Goal: Register for event/course

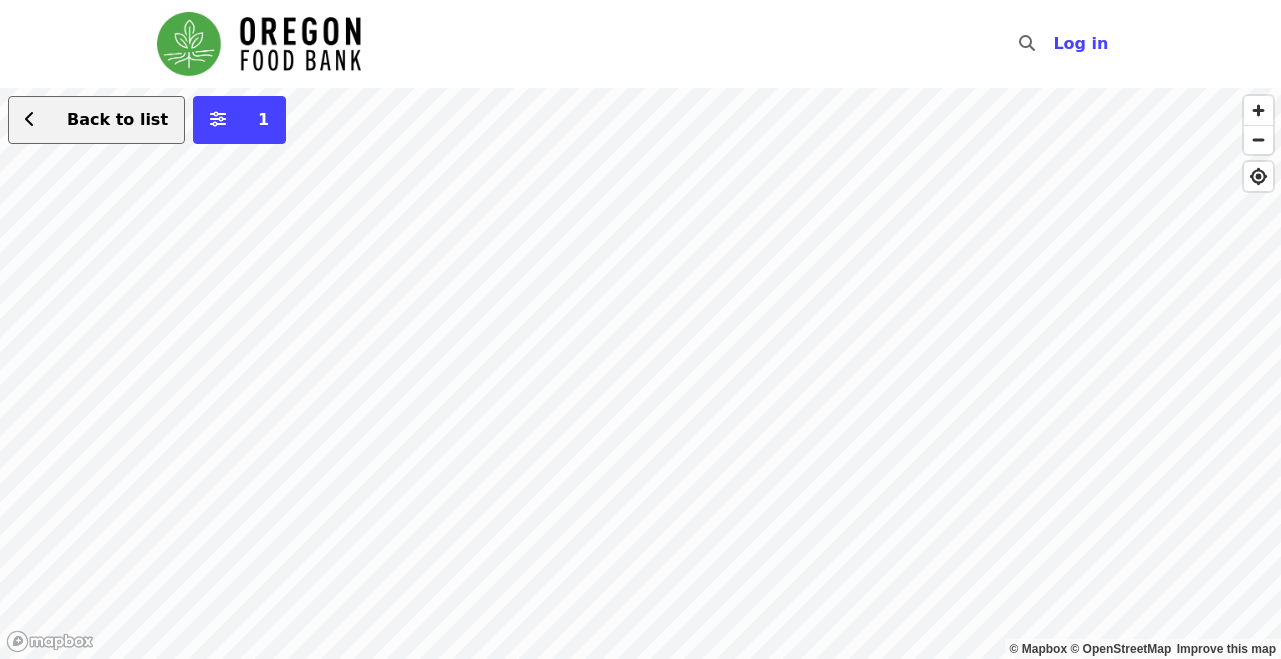
click at [116, 128] on span "Back to list" at bounding box center [117, 119] width 101 height 19
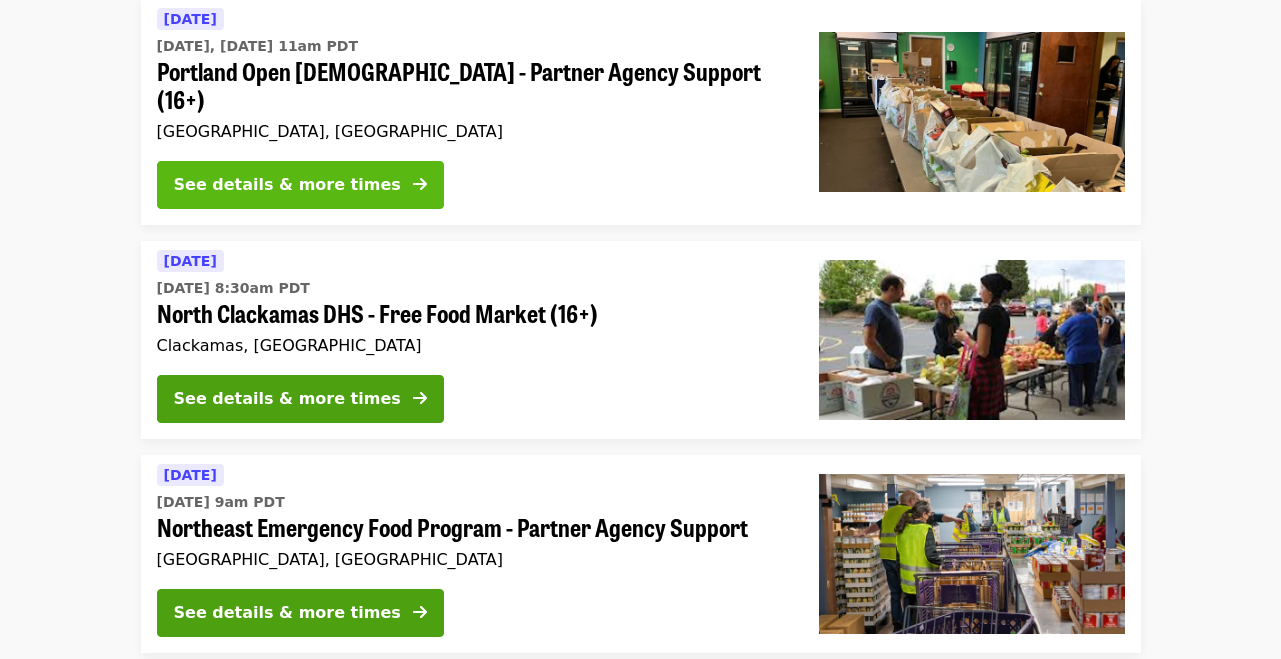
scroll to position [721, 0]
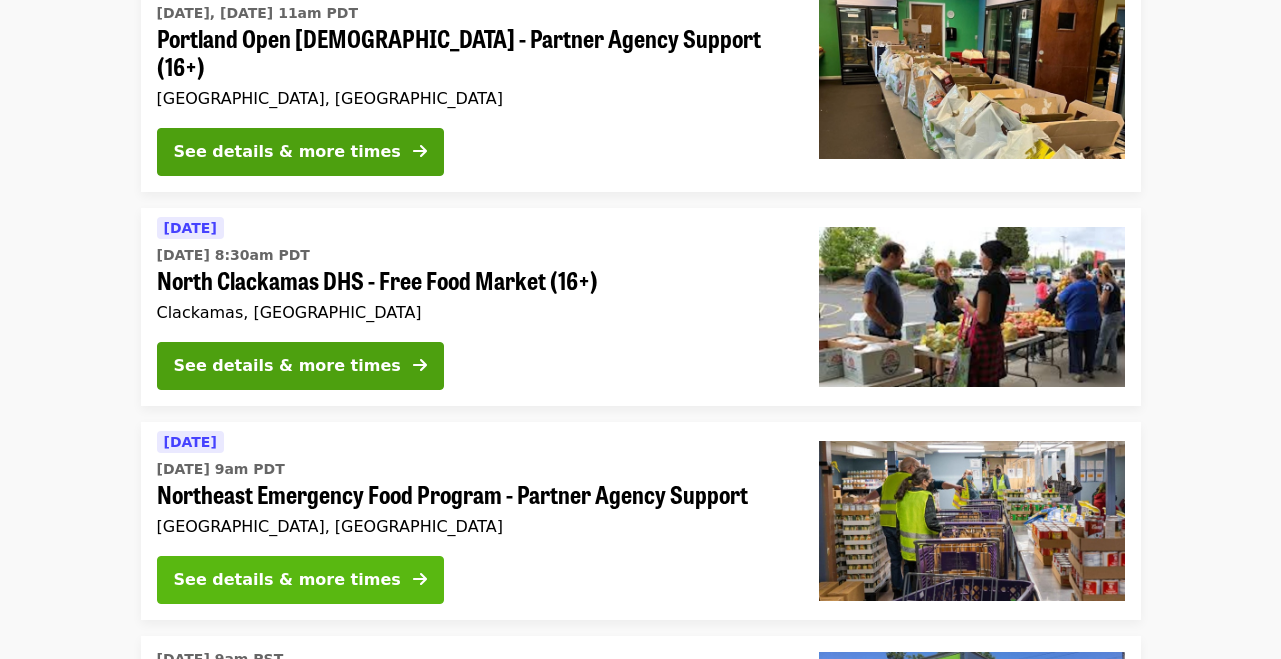
click at [344, 568] on div "See details & more times" at bounding box center [287, 580] width 227 height 24
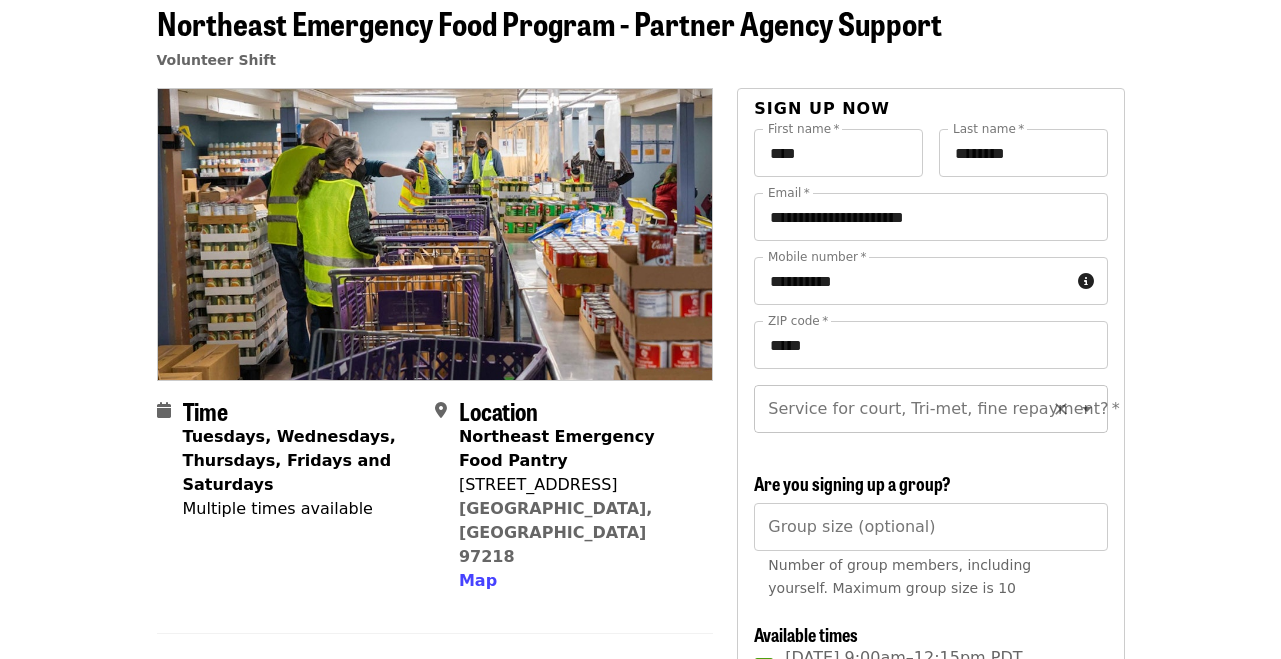
scroll to position [101, 0]
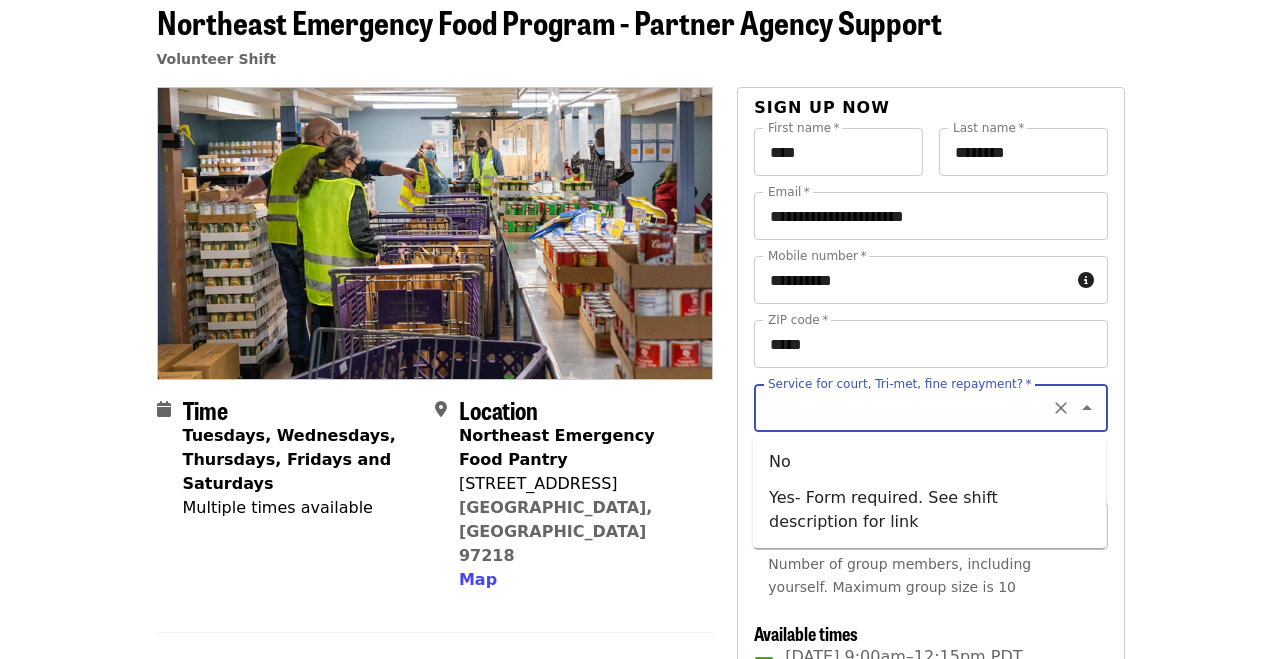
click at [902, 414] on input "Service for court, Tri-met, fine repayment?   *" at bounding box center [906, 408] width 272 height 38
click at [1080, 404] on icon "Close" at bounding box center [1087, 408] width 24 height 24
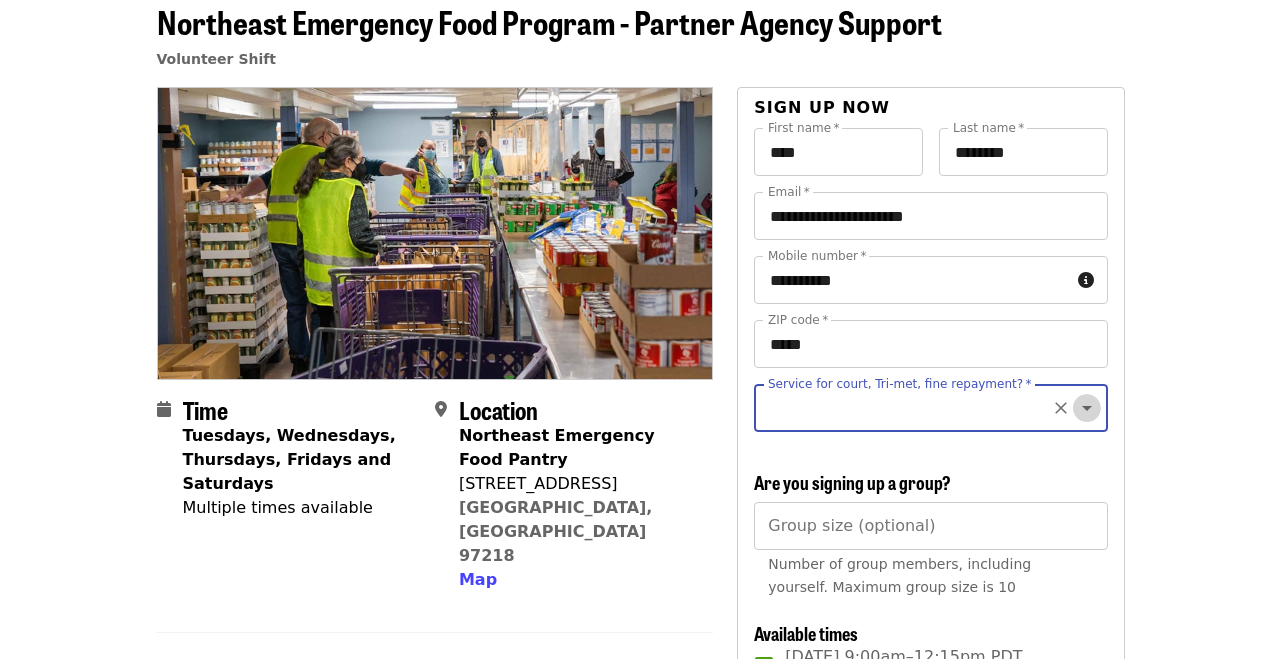
click at [1091, 399] on icon "Open" at bounding box center [1087, 408] width 24 height 24
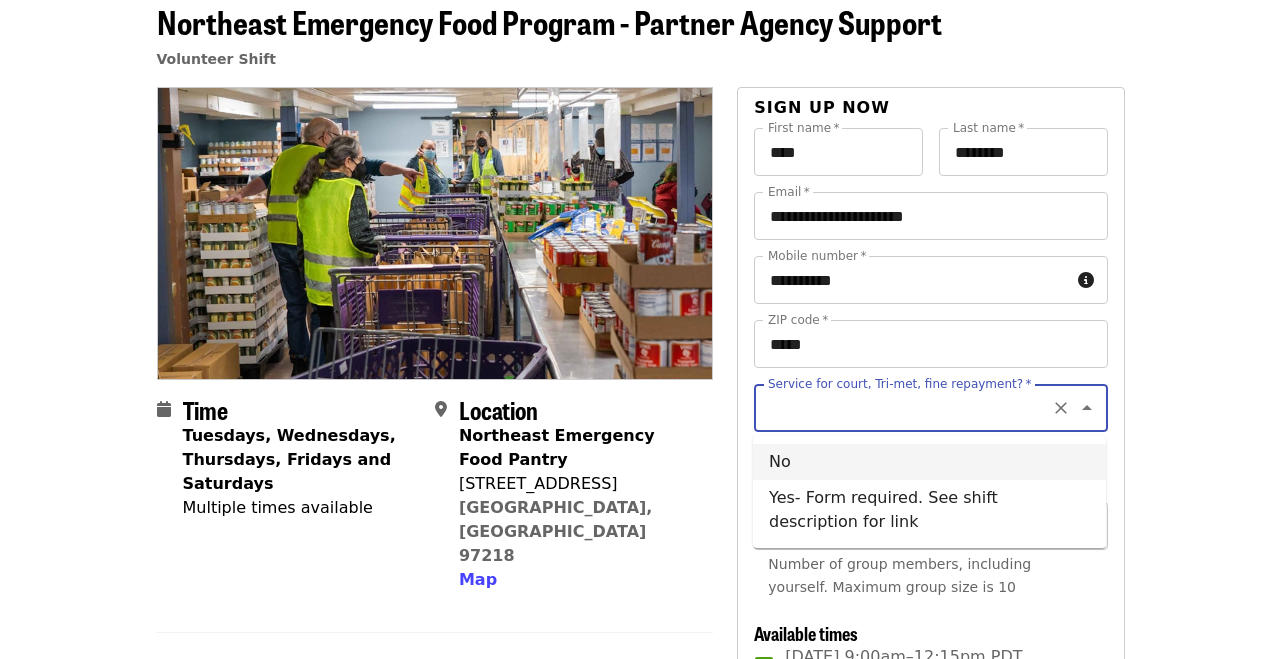
click at [808, 477] on li "No" at bounding box center [929, 462] width 353 height 36
type input "**"
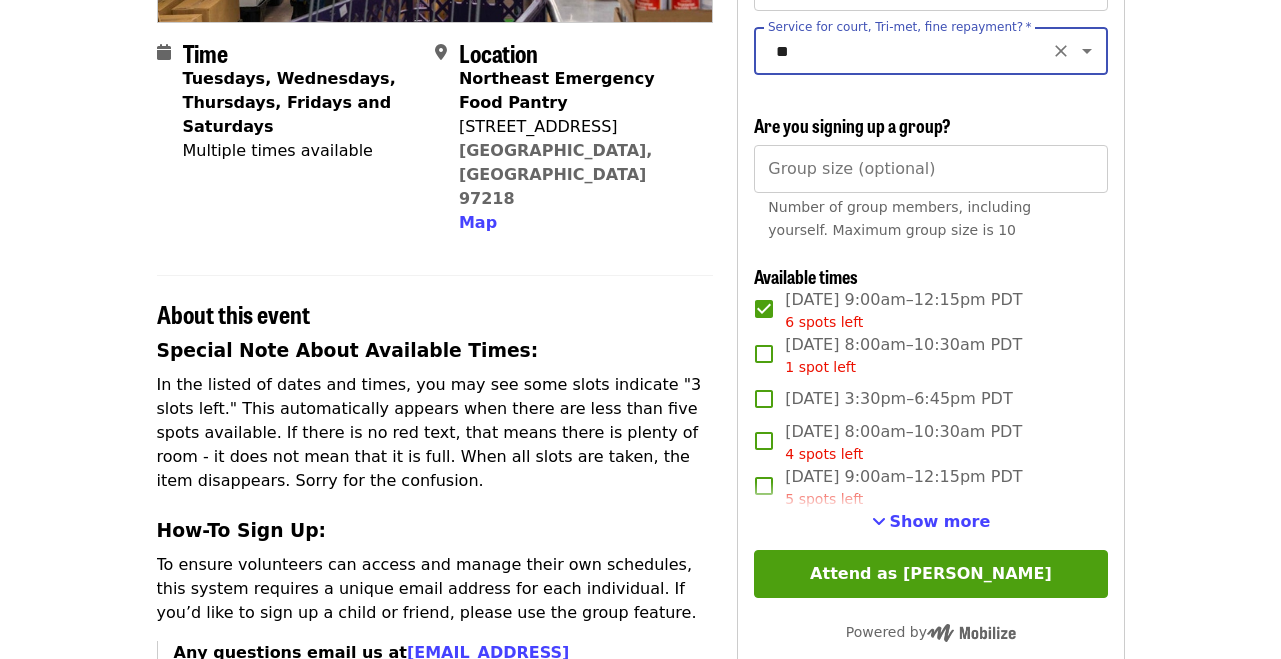
scroll to position [467, 0]
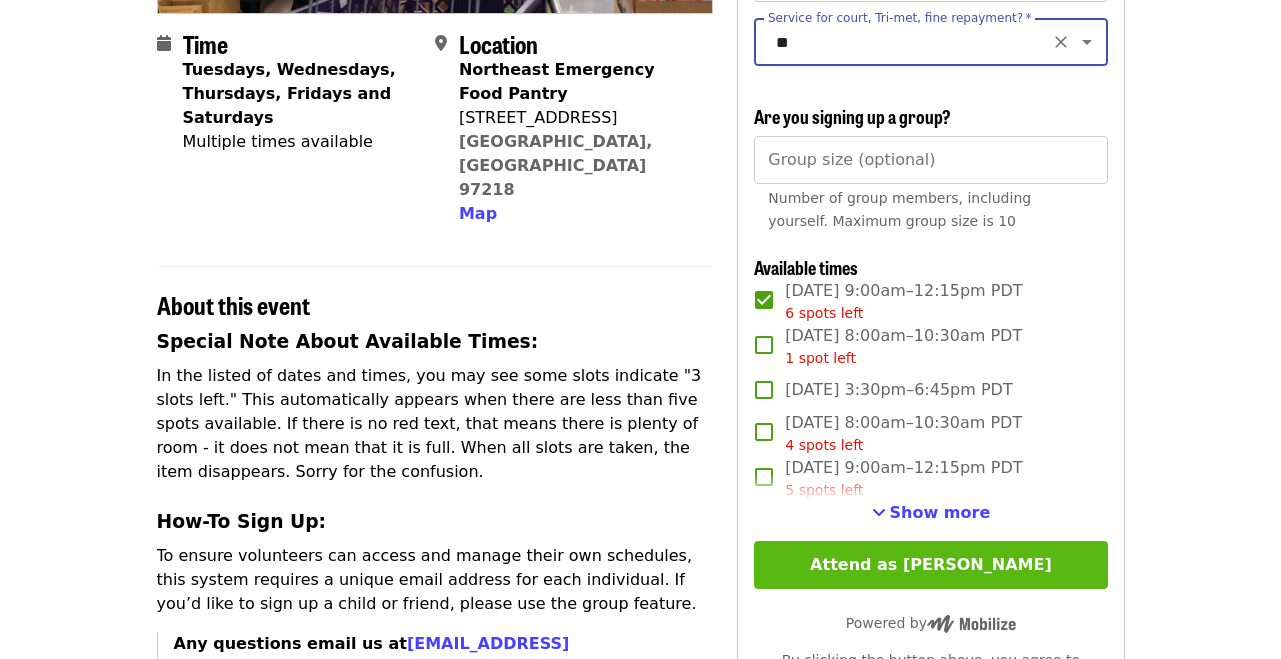
click at [888, 565] on button "Attend as [PERSON_NAME]" at bounding box center [930, 565] width 353 height 48
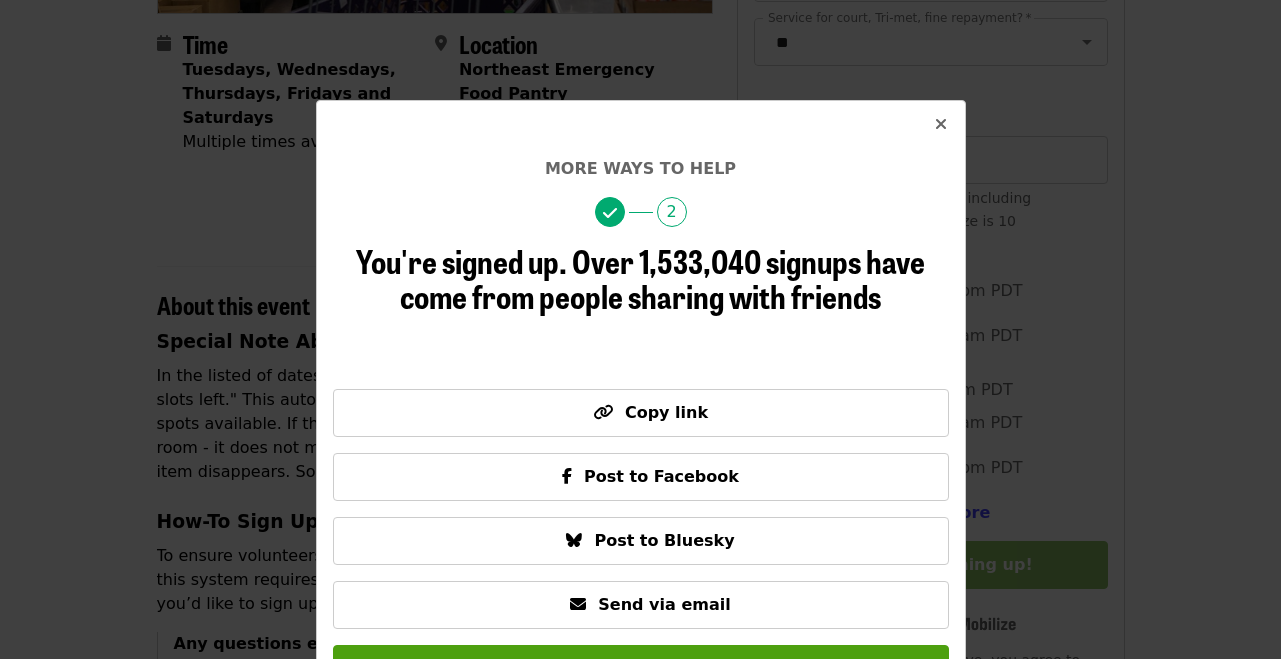
click at [937, 125] on icon "times icon" at bounding box center [941, 124] width 12 height 19
